Goal: Task Accomplishment & Management: Manage account settings

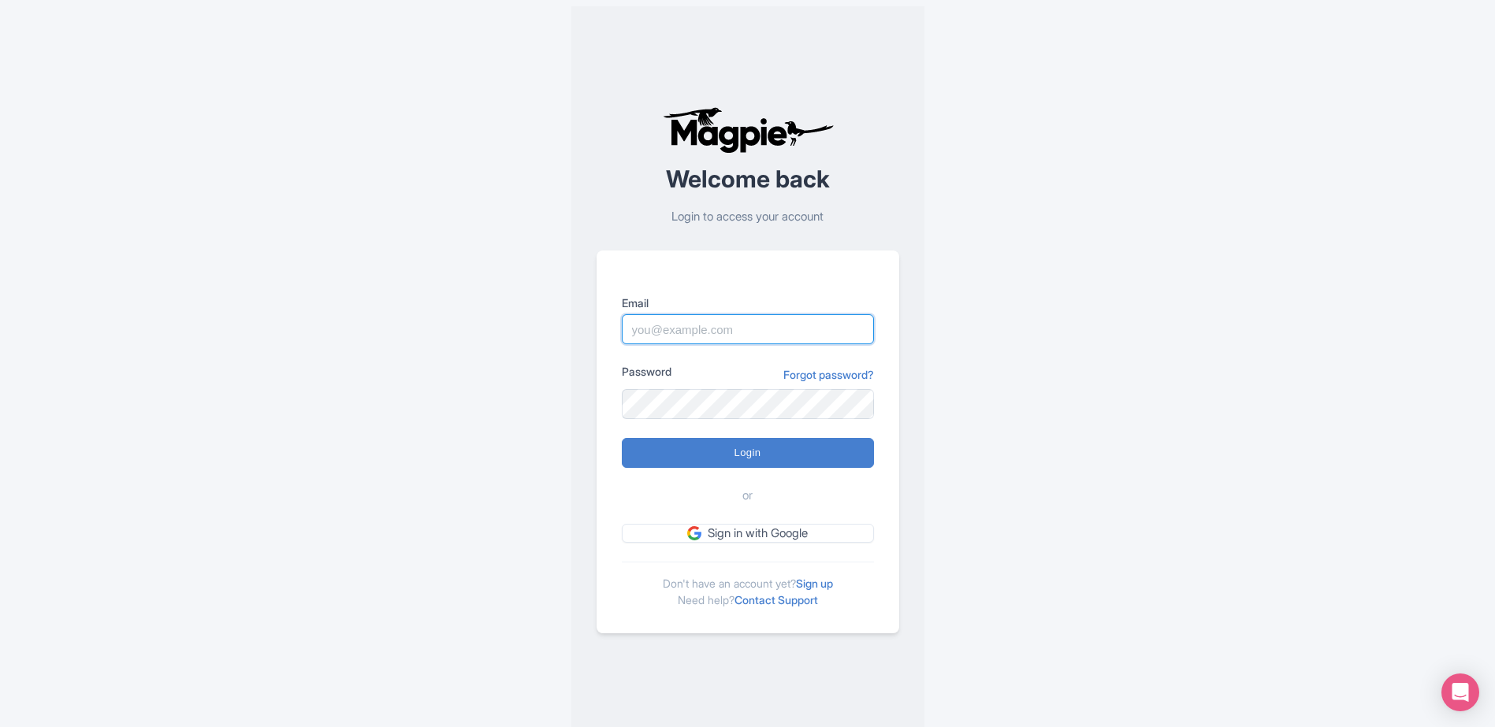
click at [763, 330] on input "Email" at bounding box center [748, 329] width 252 height 30
type input "skronwitter@graylinetoronto.tours"
click at [622, 438] on input "Login" at bounding box center [748, 453] width 252 height 30
type input "Logging in..."
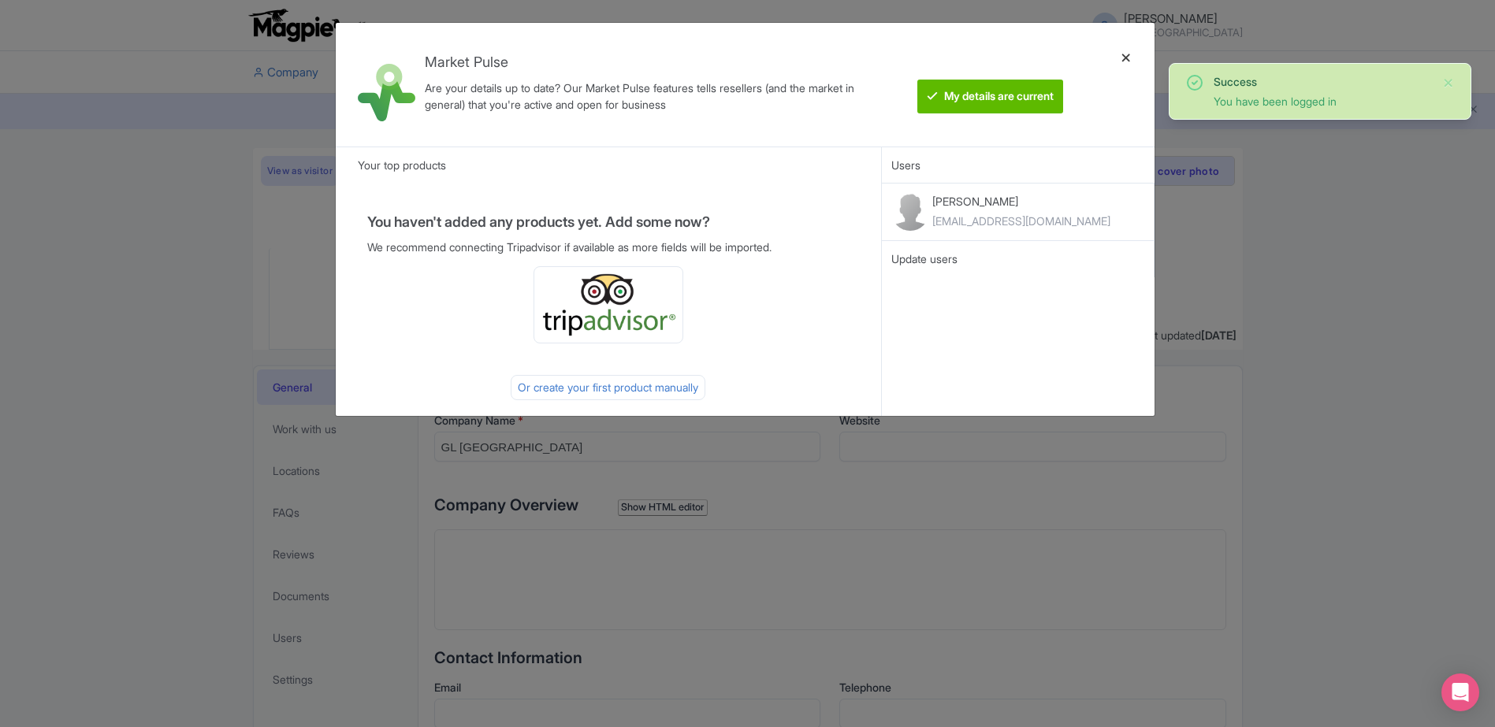
click at [1126, 63] on div at bounding box center [1126, 84] width 38 height 98
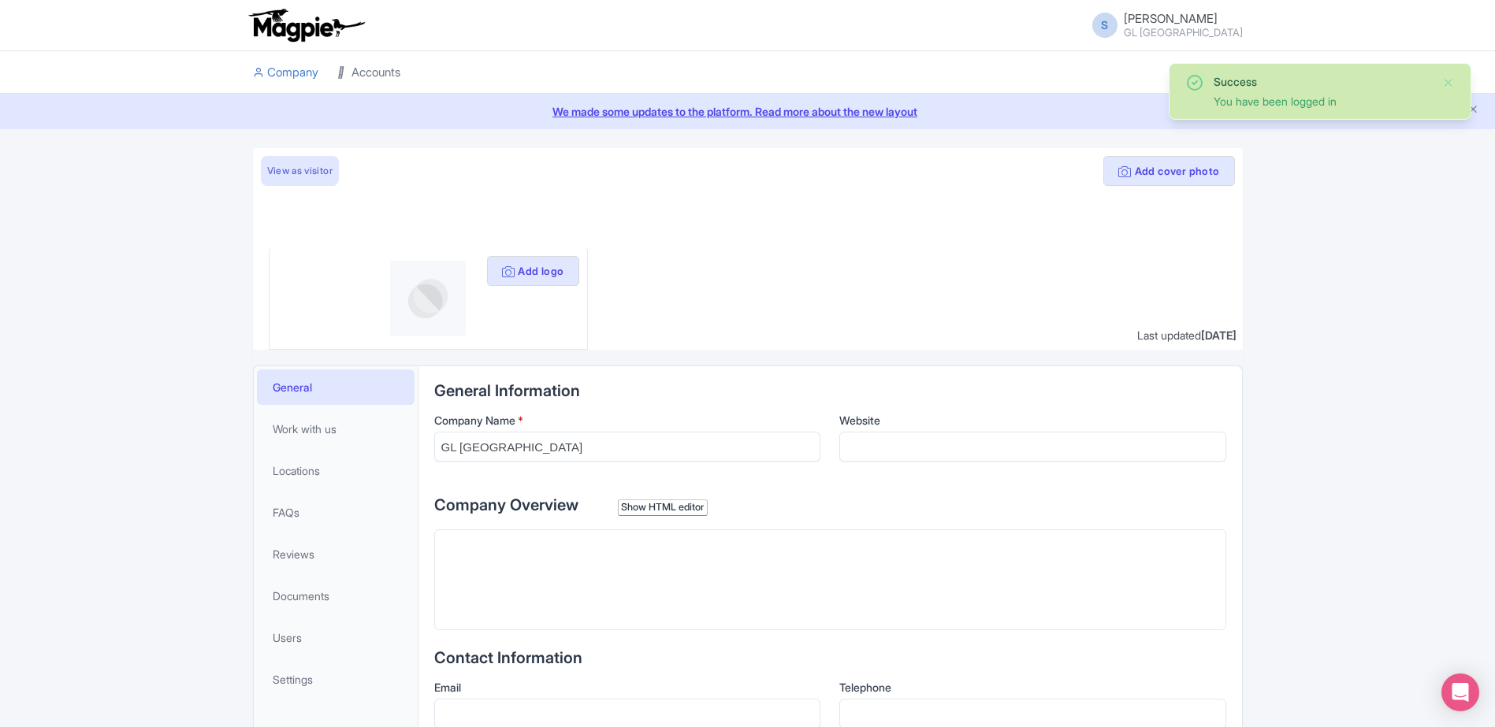
click at [369, 69] on link "Accounts" at bounding box center [368, 72] width 63 height 43
